Goal: Task Accomplishment & Management: Manage account settings

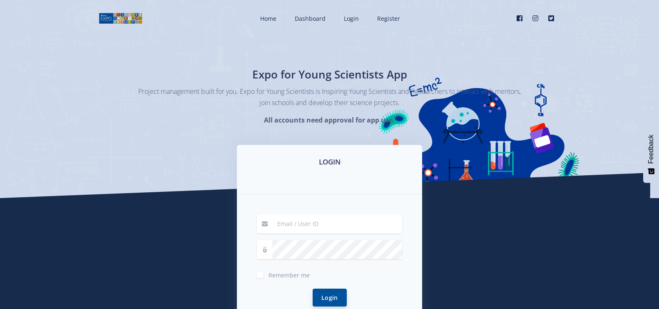
type input "angelabezuidenhout101@gmail.com"
click at [331, 296] on button "Login" at bounding box center [329, 298] width 34 height 18
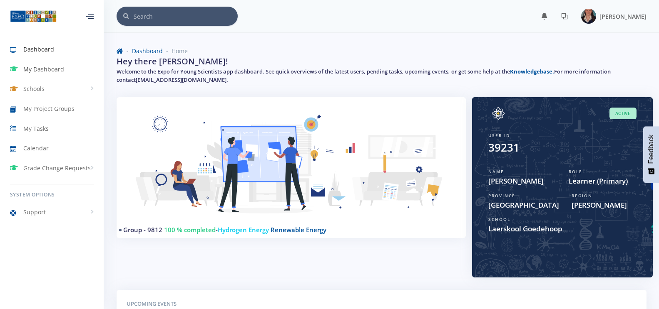
click at [34, 70] on span "My Dashboard" at bounding box center [43, 69] width 41 height 9
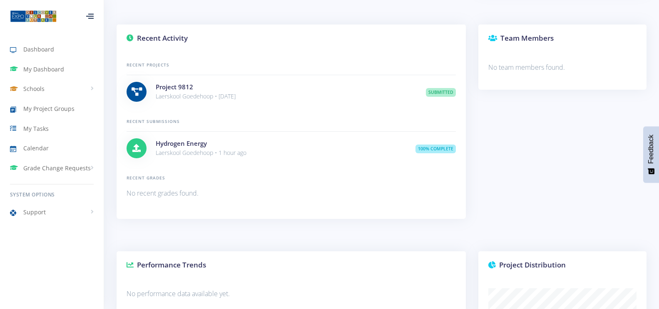
scroll to position [458, 0]
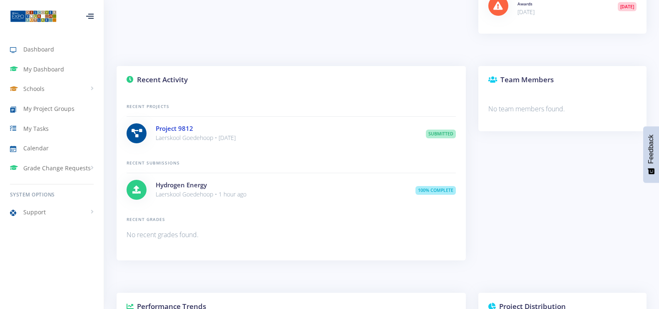
click at [169, 126] on link "Project 9812" at bounding box center [174, 128] width 37 height 8
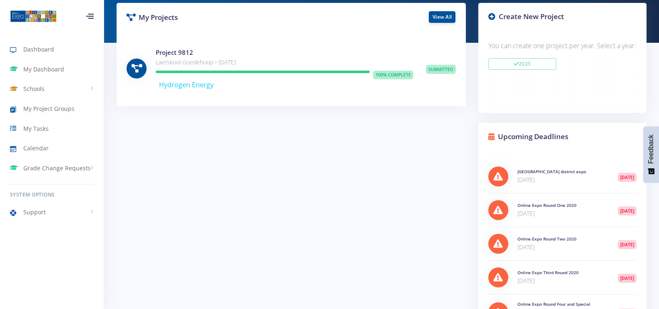
scroll to position [125, 0]
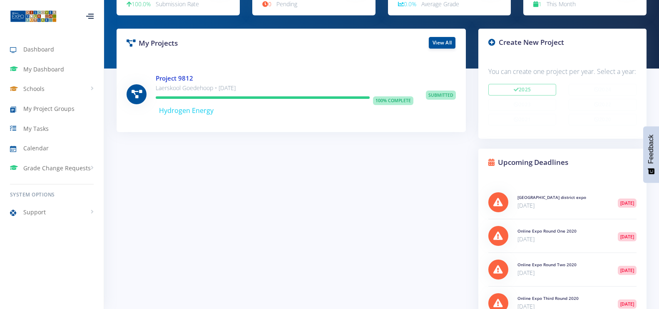
click at [172, 77] on link "Project 9812" at bounding box center [174, 78] width 37 height 8
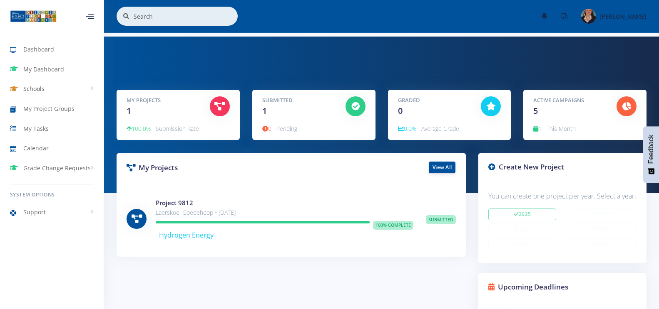
click at [89, 88] on link "Schools" at bounding box center [52, 88] width 104 height 19
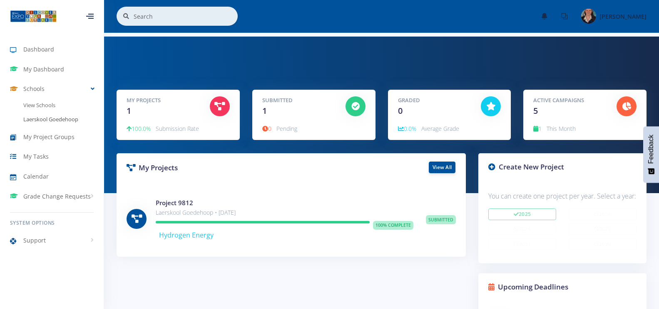
click at [57, 120] on link "Laerskool Goedehoop" at bounding box center [52, 120] width 104 height 14
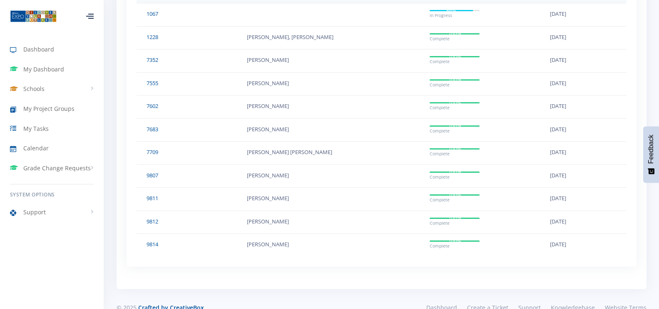
scroll to position [787, 0]
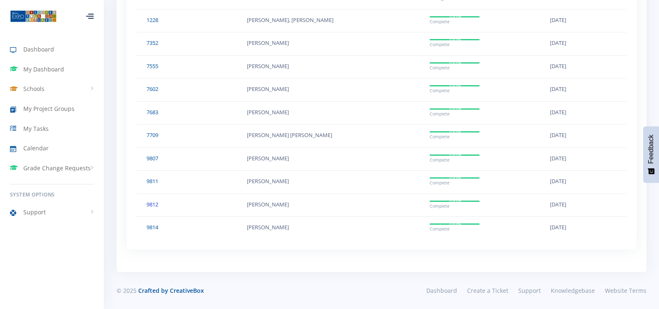
click at [151, 205] on link "9812" at bounding box center [152, 204] width 12 height 7
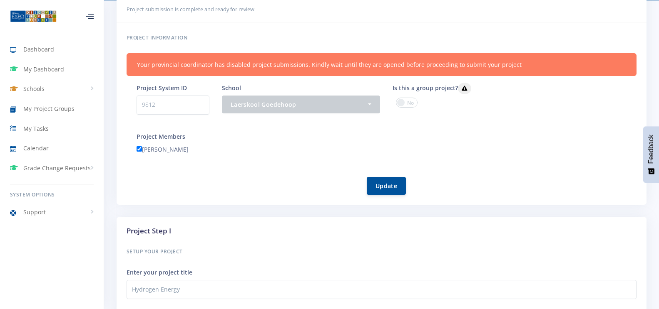
scroll to position [125, 0]
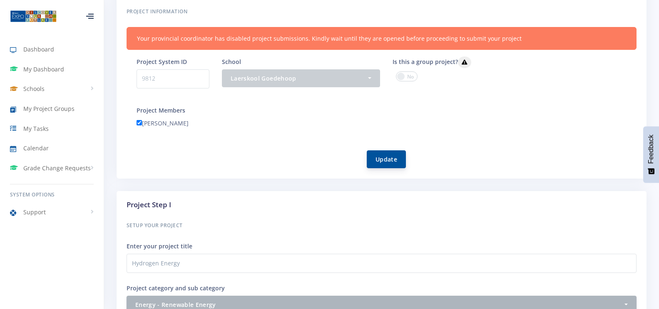
click at [391, 160] on button "Update" at bounding box center [385, 160] width 39 height 18
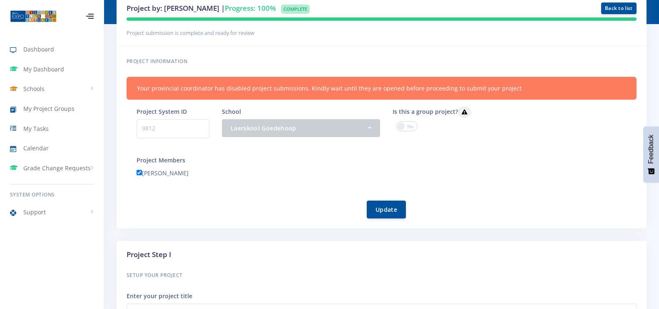
scroll to position [125, 0]
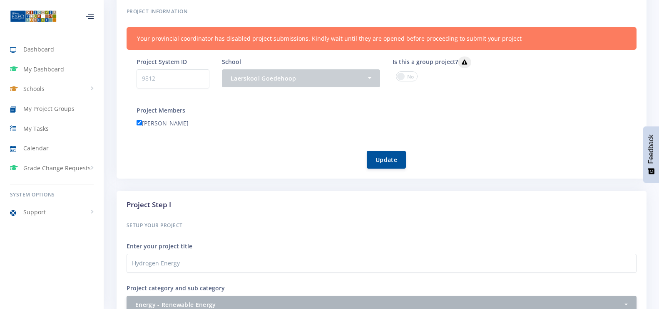
click at [404, 77] on span at bounding box center [407, 77] width 22 height 10
click at [0, 0] on input "checkbox" at bounding box center [0, 0] width 0 height 0
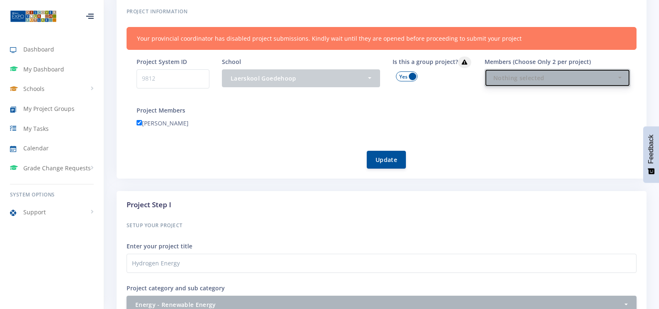
click at [619, 80] on button "Nothing selected" at bounding box center [557, 78] width 146 height 18
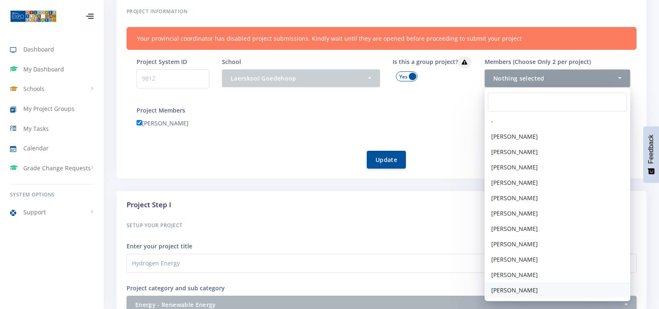
click at [520, 290] on span "Leané Luddick" at bounding box center [514, 290] width 47 height 9
select select "39230"
click at [446, 126] on div "[PERSON_NAME]" at bounding box center [386, 124] width 512 height 13
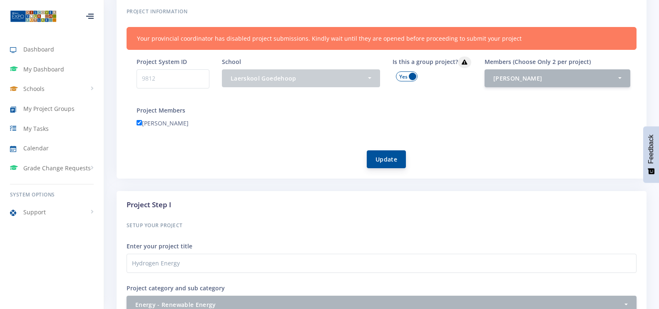
click at [389, 162] on button "Update" at bounding box center [385, 160] width 39 height 18
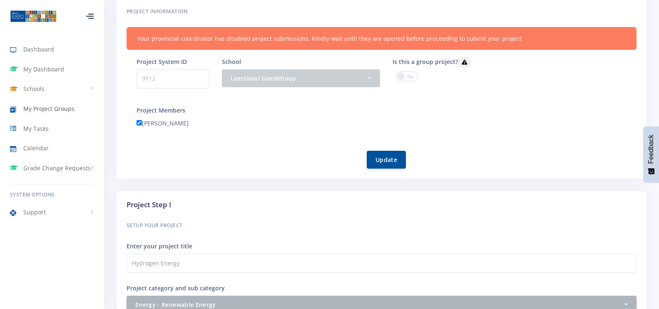
scroll to position [7, 7]
click at [46, 69] on span "My Dashboard" at bounding box center [43, 69] width 41 height 9
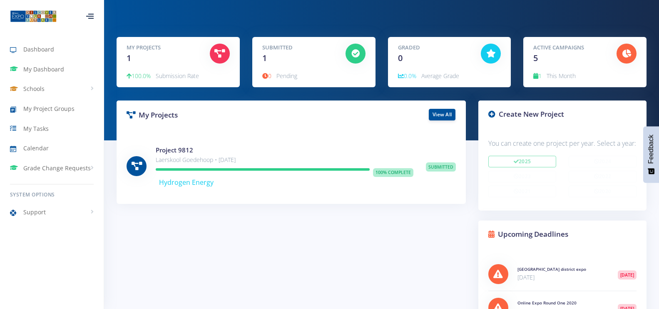
scroll to position [42, 0]
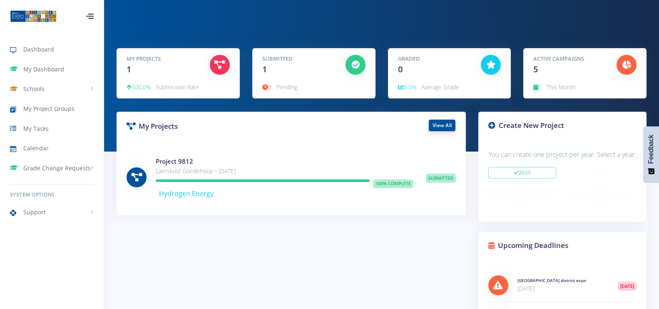
click at [443, 126] on link "View All" at bounding box center [441, 126] width 27 height 12
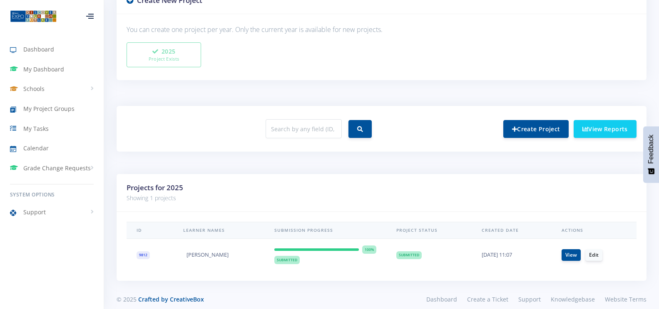
scroll to position [240, 0]
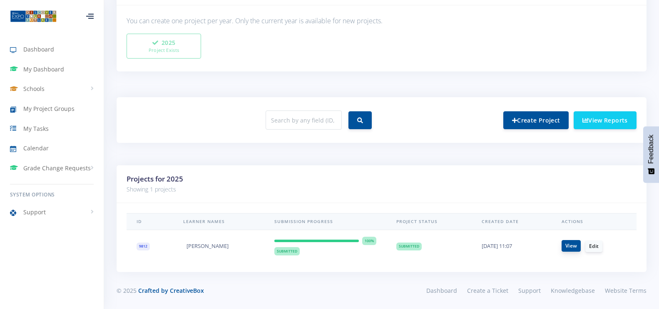
click at [574, 244] on link "View" at bounding box center [570, 246] width 19 height 12
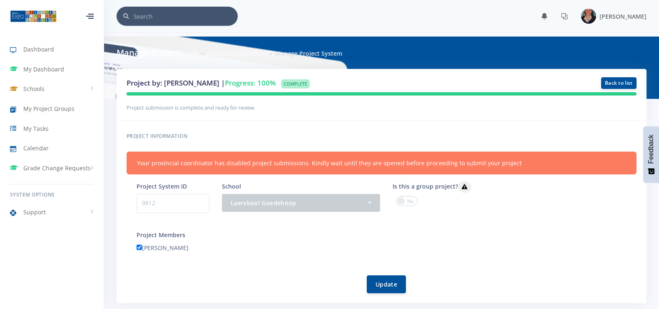
scroll to position [7, 7]
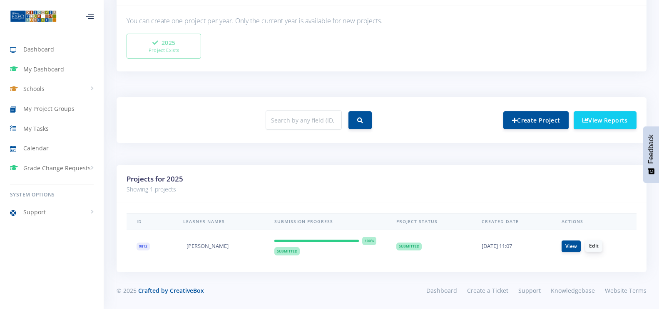
scroll to position [7, 7]
click at [596, 248] on link "Edit" at bounding box center [593, 246] width 17 height 12
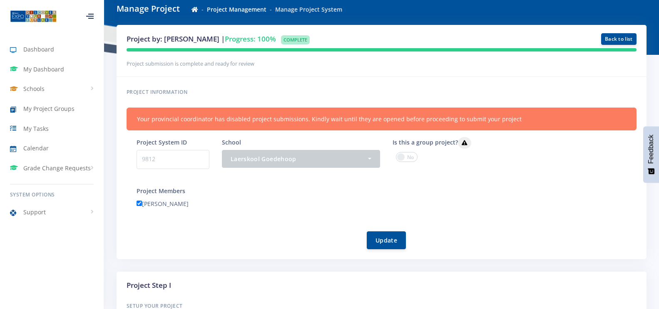
scroll to position [83, 0]
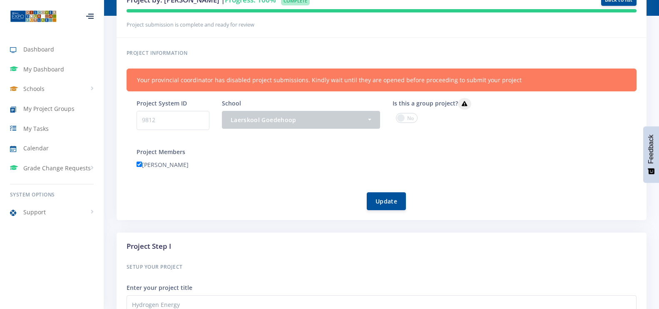
click at [399, 119] on span at bounding box center [407, 118] width 22 height 10
click at [0, 0] on input "checkbox" at bounding box center [0, 0] width 0 height 0
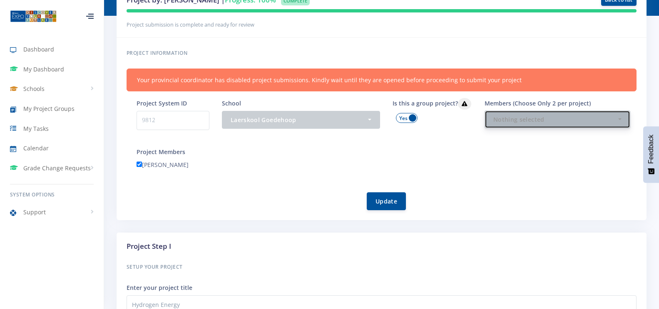
click at [618, 116] on button "Nothing selected" at bounding box center [557, 120] width 146 height 18
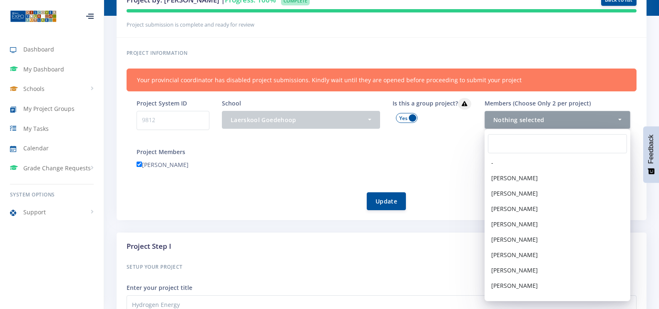
scroll to position [57, 0]
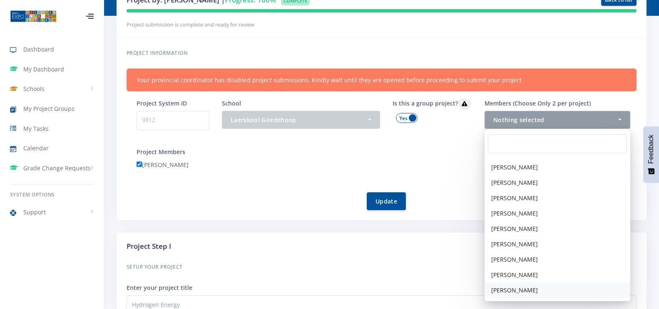
click at [532, 288] on span "[PERSON_NAME]" at bounding box center [514, 290] width 47 height 9
click at [530, 275] on span "[PERSON_NAME]" at bounding box center [514, 275] width 47 height 9
select select "39230"
click at [452, 269] on h6 "Setup your Project" at bounding box center [381, 267] width 510 height 11
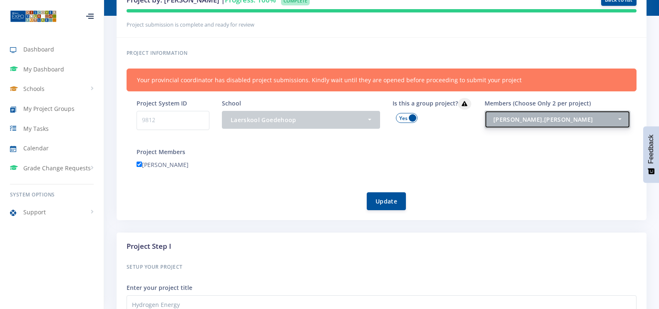
click at [619, 118] on button "Leané Luddick , Minette Bezuidenhout" at bounding box center [557, 120] width 146 height 18
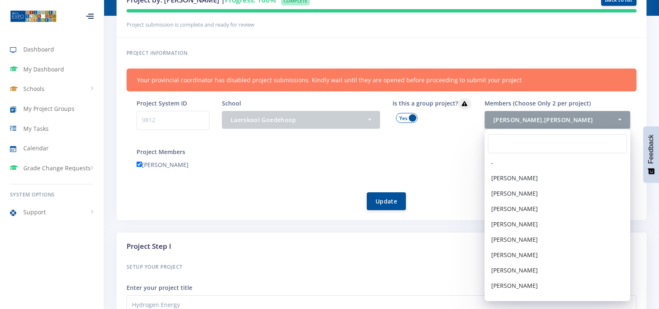
scroll to position [57, 0]
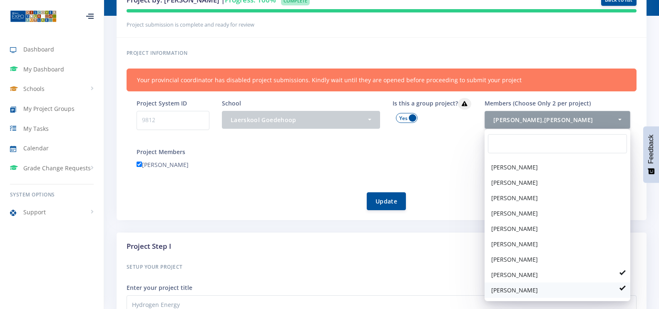
click at [537, 292] on span "[PERSON_NAME]" at bounding box center [514, 290] width 47 height 9
click at [455, 157] on div "Project Members Minette Bezuidenhout" at bounding box center [386, 160] width 500 height 26
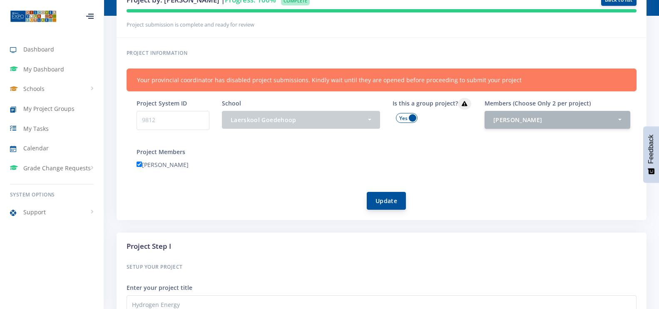
click at [388, 200] on button "Update" at bounding box center [385, 201] width 39 height 18
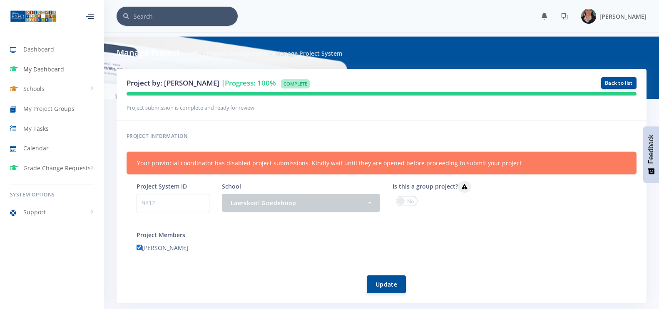
click at [39, 67] on span "My Dashboard" at bounding box center [43, 69] width 41 height 9
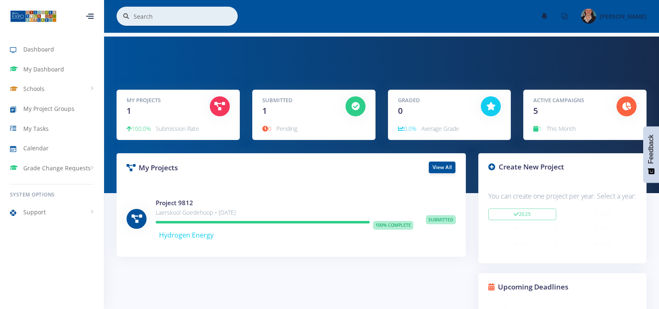
scroll to position [7, 7]
click at [90, 16] on icon at bounding box center [89, 16] width 7 height 1
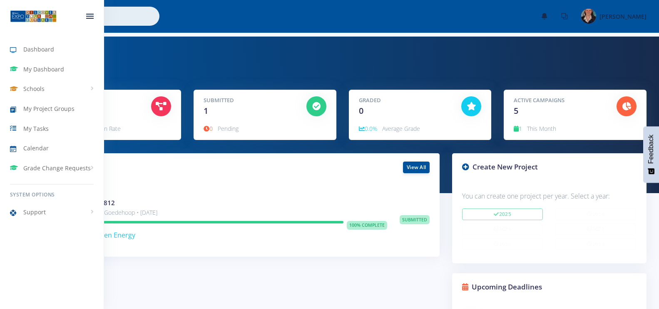
scroll to position [146, 174]
click at [90, 16] on icon at bounding box center [89, 16] width 7 height 1
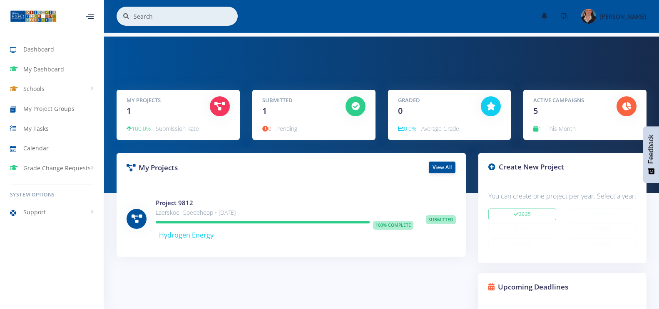
scroll to position [415841, 415839]
